Goal: Information Seeking & Learning: Check status

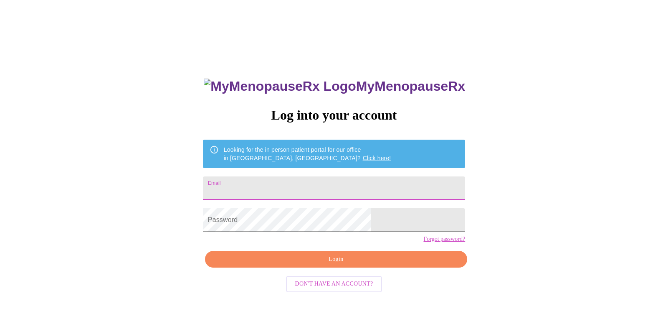
click at [351, 183] on input "Email" at bounding box center [334, 187] width 262 height 23
type input "[EMAIL_ADDRESS][DOMAIN_NAME]"
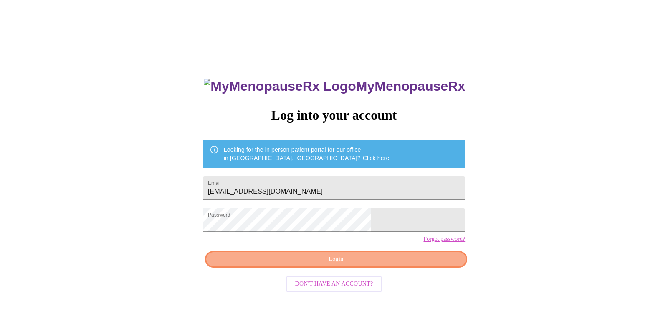
click at [385, 268] on button "Login" at bounding box center [336, 259] width 262 height 17
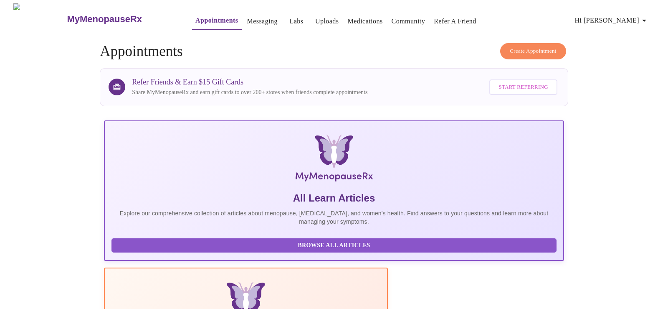
click at [290, 20] on link "Labs" at bounding box center [297, 21] width 14 height 12
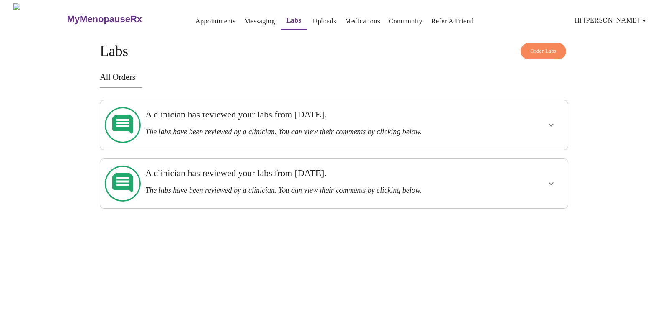
click at [334, 118] on h3 "A clinician has reviewed your labs from [DATE]." at bounding box center [311, 114] width 333 height 11
click at [547, 124] on icon "show more" at bounding box center [551, 125] width 10 height 10
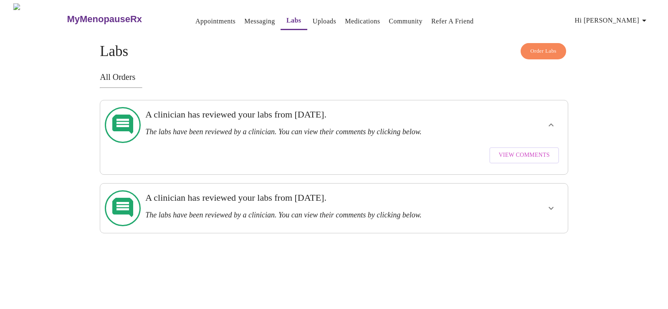
click at [538, 150] on span "View Comments" at bounding box center [524, 155] width 51 height 10
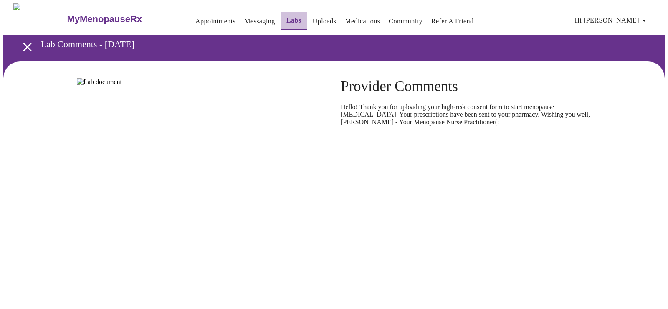
click at [287, 21] on link "Labs" at bounding box center [294, 21] width 15 height 12
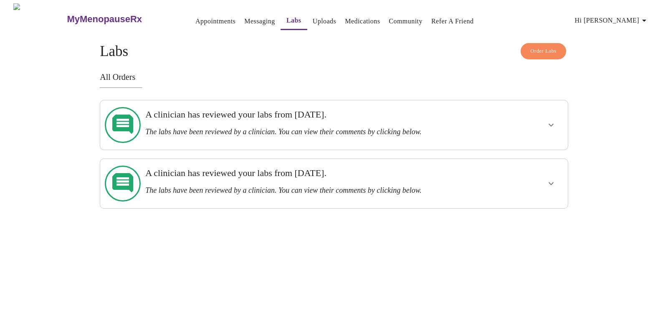
click at [544, 173] on button "show more" at bounding box center [551, 183] width 20 height 20
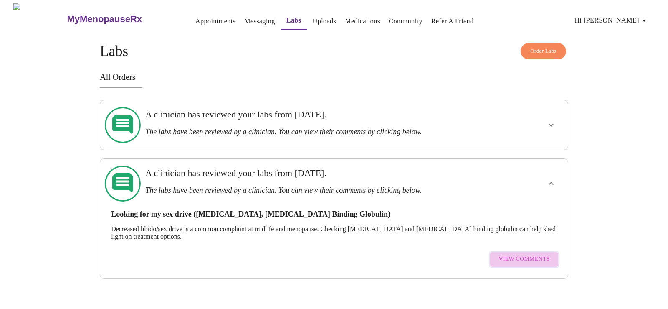
click at [528, 254] on span "View Comments" at bounding box center [524, 259] width 51 height 10
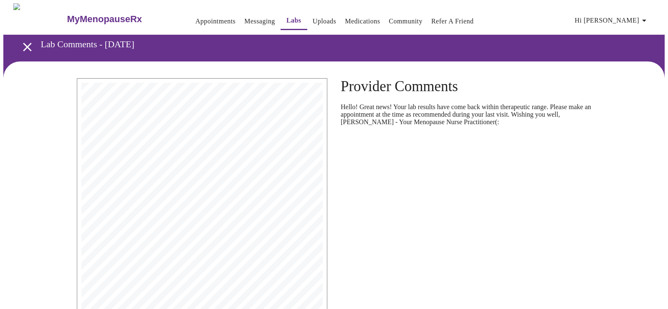
click at [350, 19] on link "Medications" at bounding box center [362, 21] width 35 height 12
